Goal: Task Accomplishment & Management: Use online tool/utility

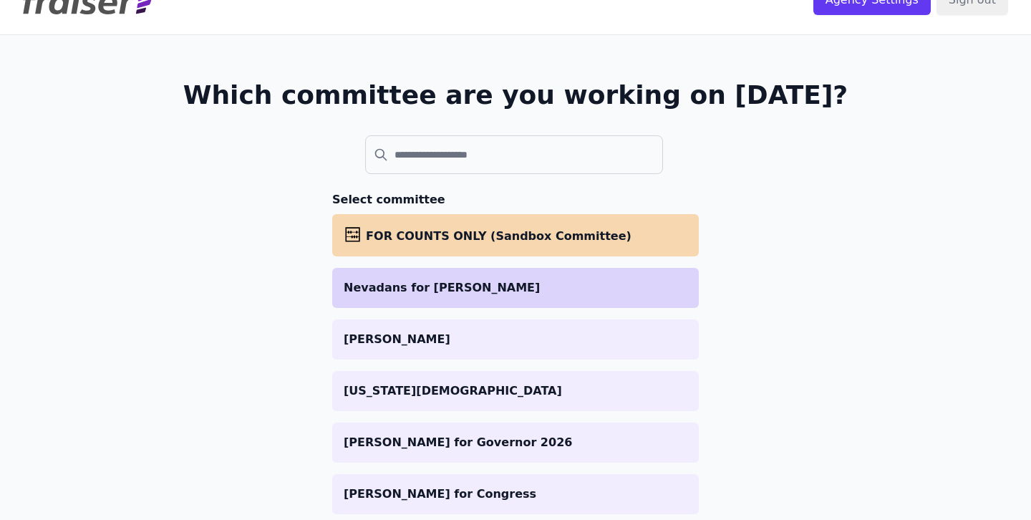
scroll to position [36, 0]
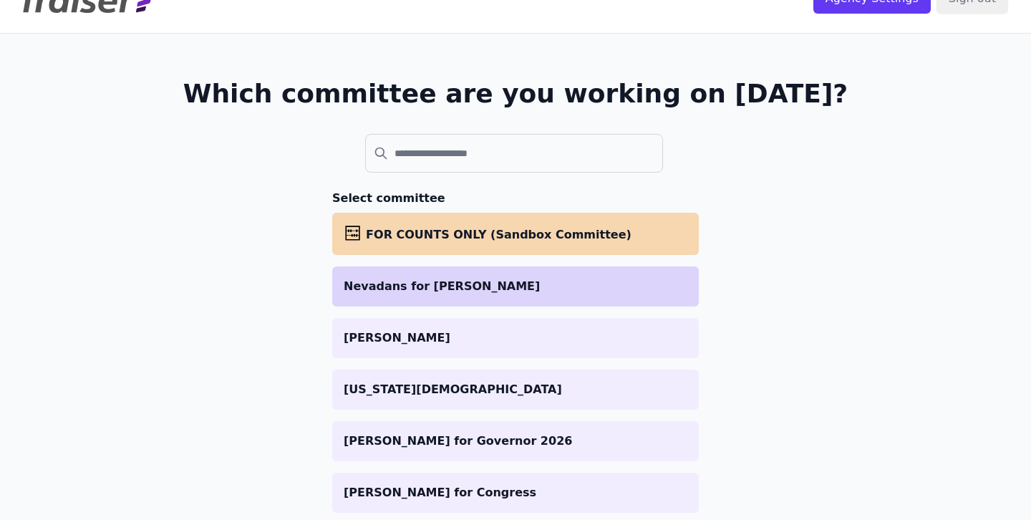
click at [548, 291] on p "Nevadans for [PERSON_NAME]" at bounding box center [516, 286] width 344 height 17
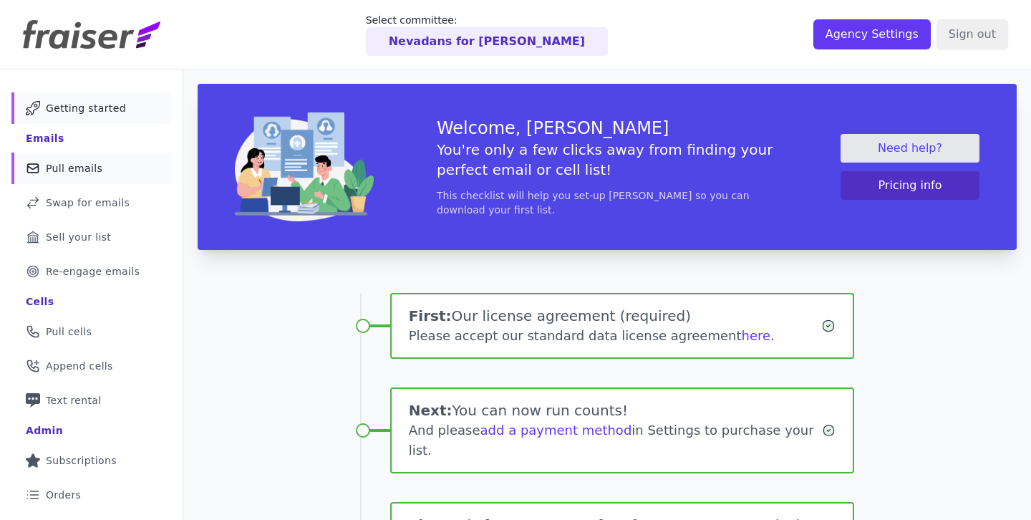
click at [78, 174] on span "Pull emails" at bounding box center [74, 168] width 57 height 14
